Goal: Information Seeking & Learning: Learn about a topic

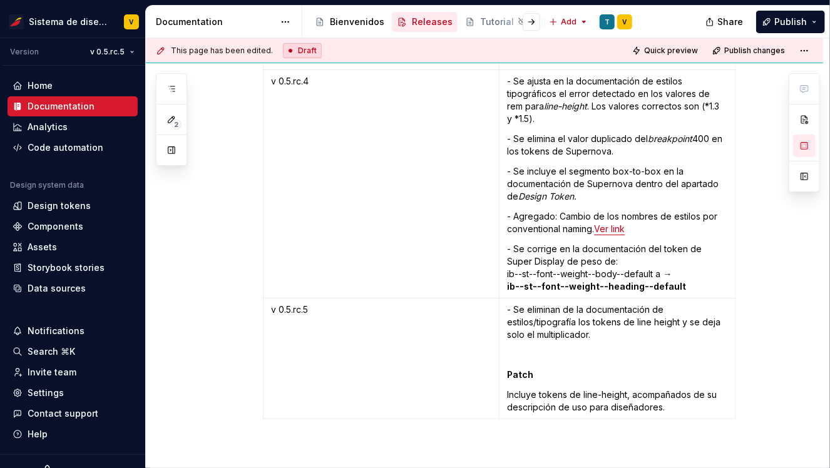
scroll to position [6945, 0]
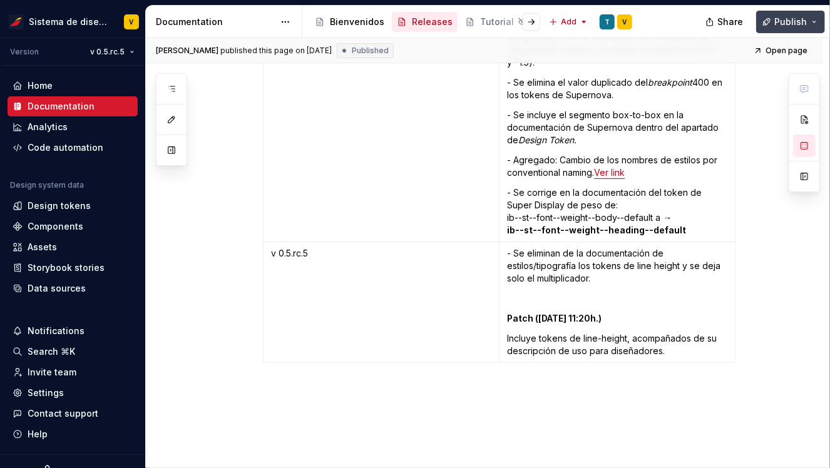
type textarea "*"
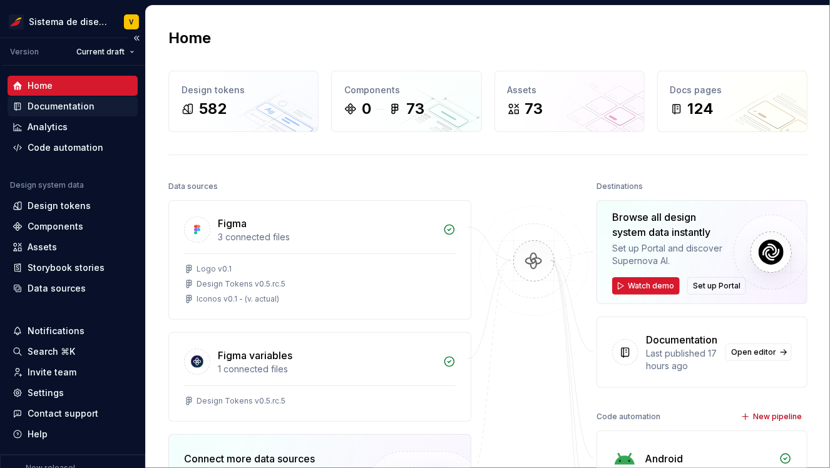
click at [48, 106] on div "Documentation" at bounding box center [61, 106] width 67 height 13
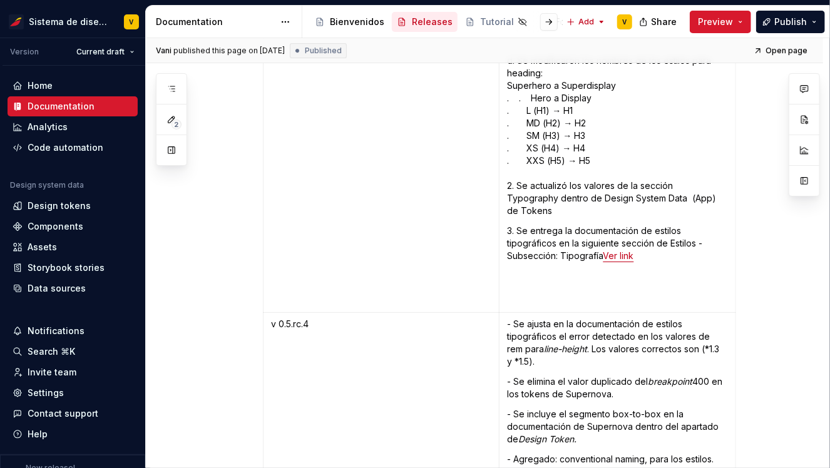
scroll to position [6904, 0]
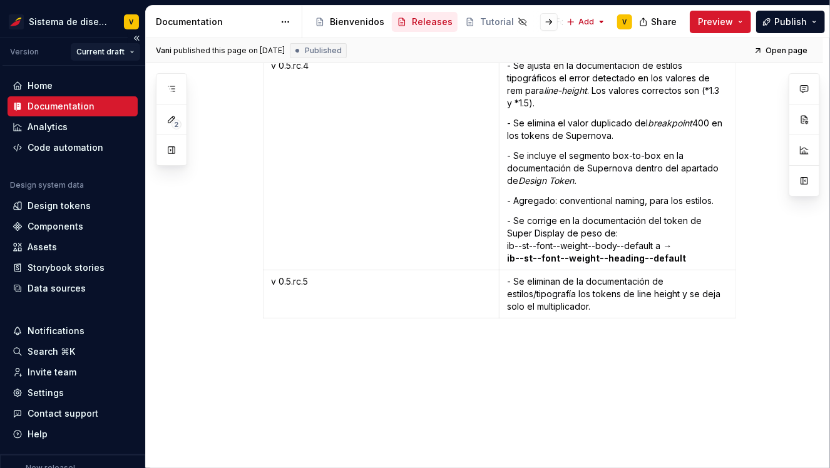
click at [96, 53] on html "Sistema de diseño Iberia V Version Current draft Home Documentation Analytics C…" at bounding box center [415, 234] width 830 height 468
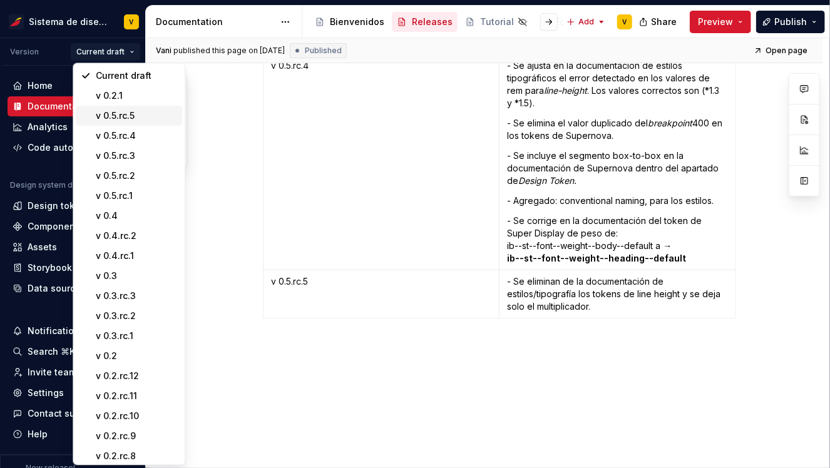
click at [133, 115] on div "v 0.5.rc.5" at bounding box center [136, 116] width 81 height 13
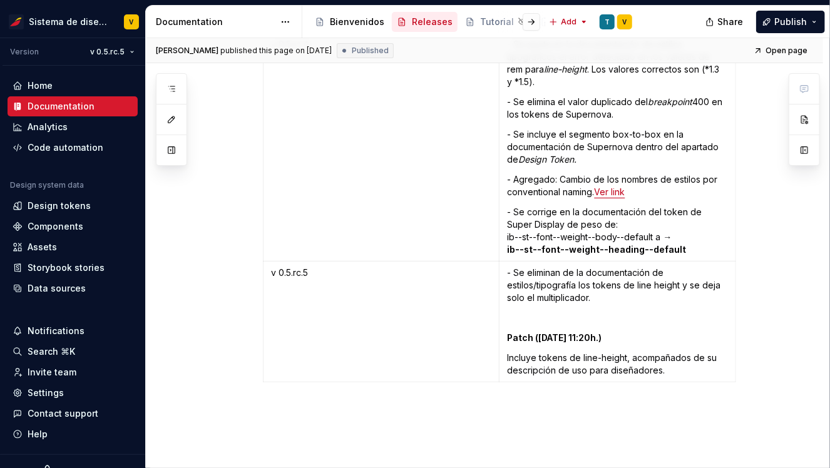
scroll to position [6989, 0]
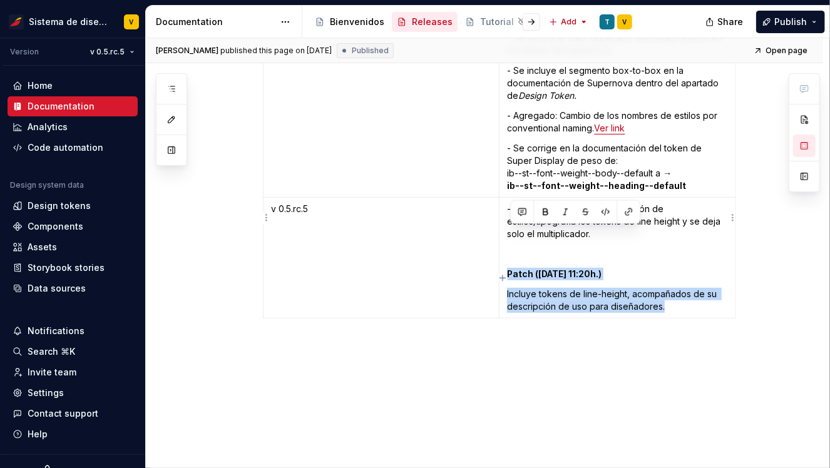
copy td "Patch (3/10/25 11:20h.) Incluye tokens de line-height, acompañados de su descri…"
drag, startPoint x: 508, startPoint y: 231, endPoint x: 679, endPoint y: 264, distance: 174.1
click at [679, 265] on td "- Se eliminan de la documentación de estilos/tipografía los tokens de line heig…" at bounding box center [617, 258] width 237 height 121
click at [785, 51] on span "Open page" at bounding box center [787, 51] width 42 height 10
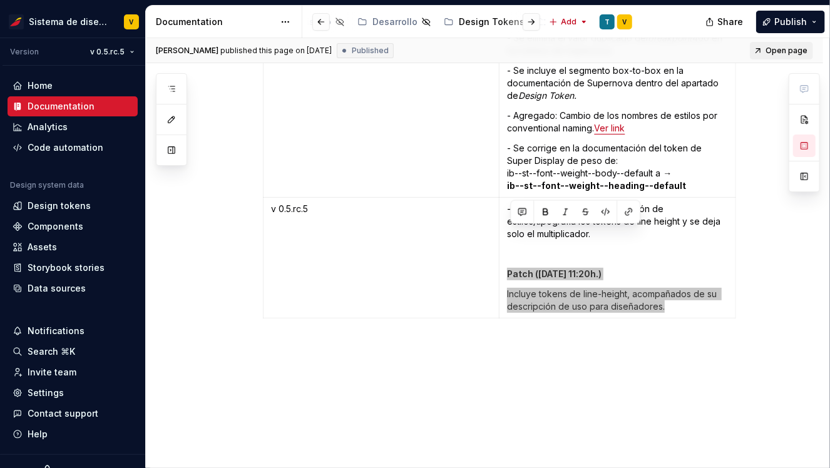
type textarea "*"
